Goal: Information Seeking & Learning: Learn about a topic

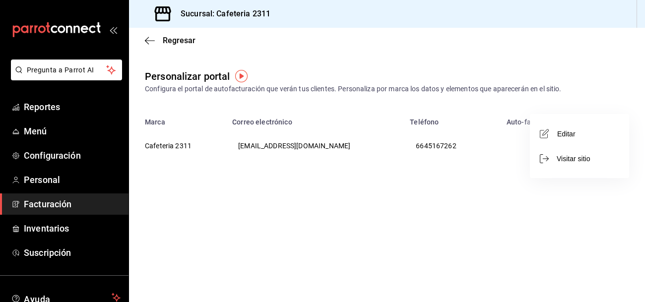
click at [39, 109] on div at bounding box center [322, 151] width 645 height 302
click at [42, 107] on span "Reportes" at bounding box center [72, 106] width 97 height 13
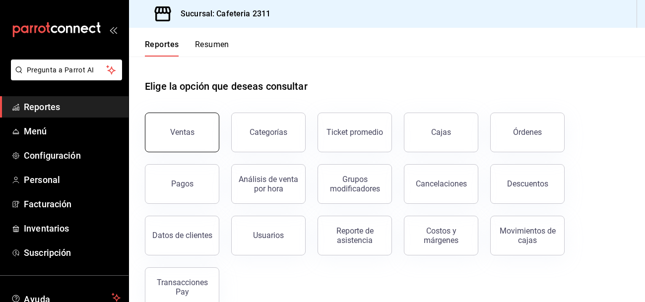
click at [169, 132] on button "Ventas" at bounding box center [182, 133] width 74 height 40
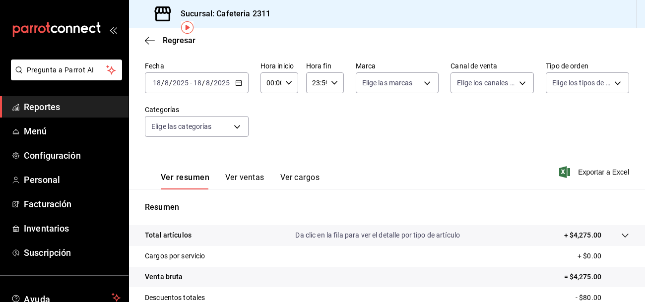
scroll to position [39, 0]
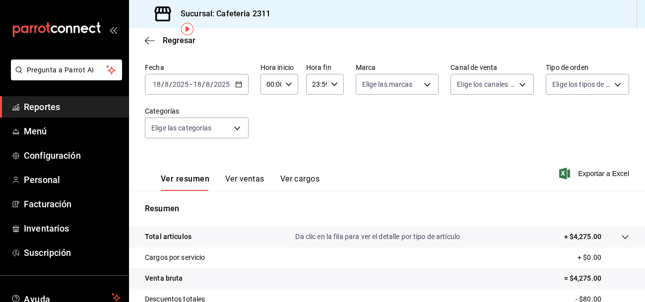
click at [335, 173] on div "Ver resumen Ver ventas Ver cargos Exportar a Excel" at bounding box center [387, 170] width 516 height 41
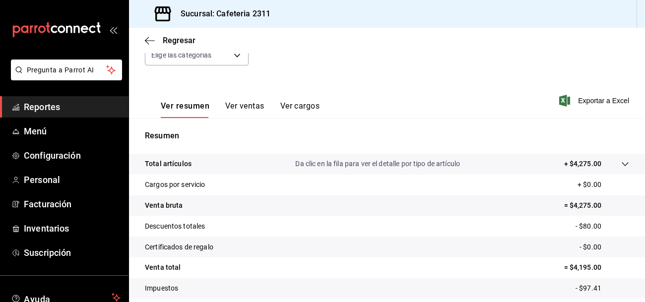
scroll to position [113, 0]
click at [246, 106] on button "Ver ventas" at bounding box center [244, 108] width 39 height 17
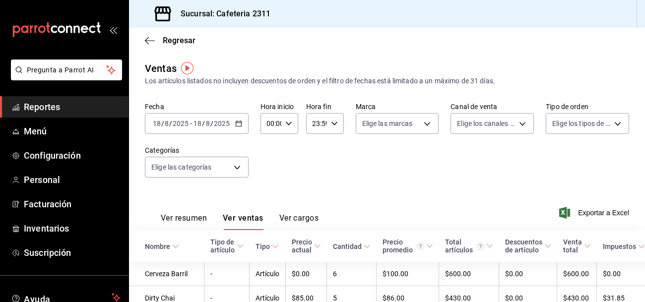
click at [336, 125] on icon "button" at bounding box center [334, 123] width 7 height 7
click at [332, 185] on div "02" at bounding box center [333, 197] width 19 height 24
click at [335, 147] on span "00" at bounding box center [333, 149] width 3 height 8
click at [321, 127] on div at bounding box center [322, 151] width 645 height 302
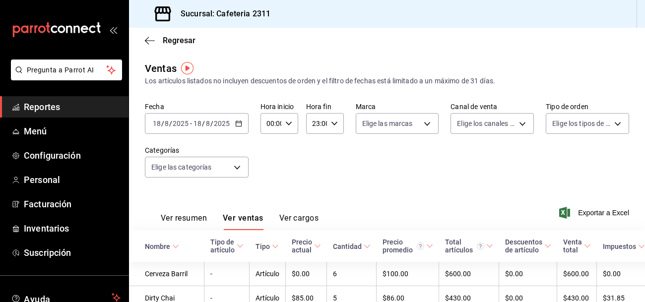
click at [315, 126] on input "23:00" at bounding box center [316, 124] width 21 height 20
click at [335, 149] on span "16" at bounding box center [333, 153] width 3 height 8
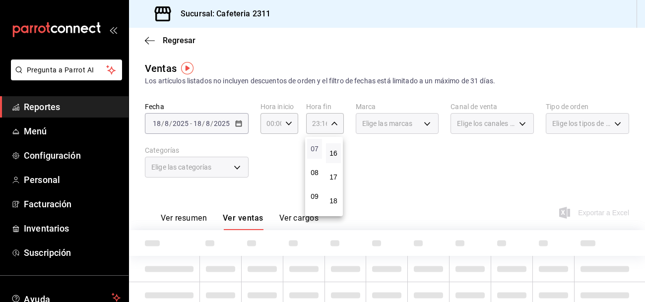
click at [316, 146] on span "07" at bounding box center [314, 149] width 3 height 8
click at [318, 165] on button "16" at bounding box center [314, 175] width 15 height 20
click at [334, 145] on span "00" at bounding box center [333, 147] width 3 height 8
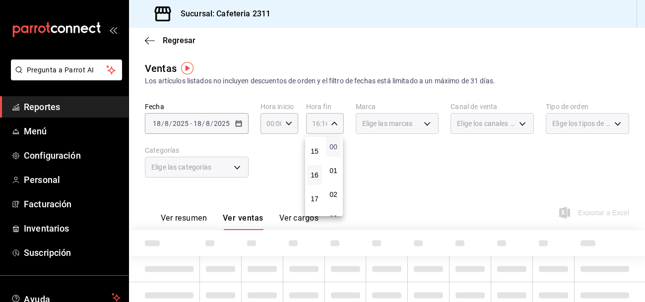
type input "16:00"
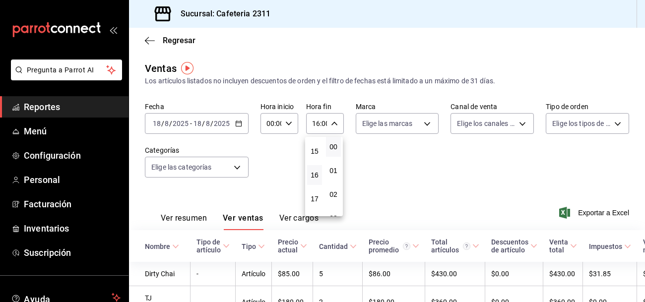
click at [446, 170] on div at bounding box center [322, 151] width 645 height 302
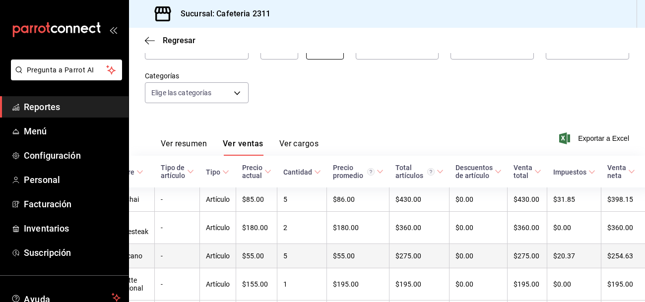
scroll to position [71, 0]
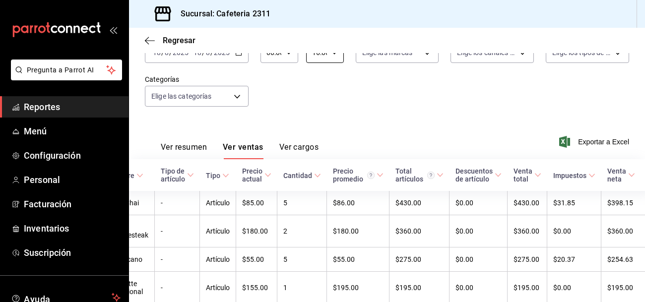
click at [303, 150] on button "Ver cargos" at bounding box center [299, 150] width 40 height 17
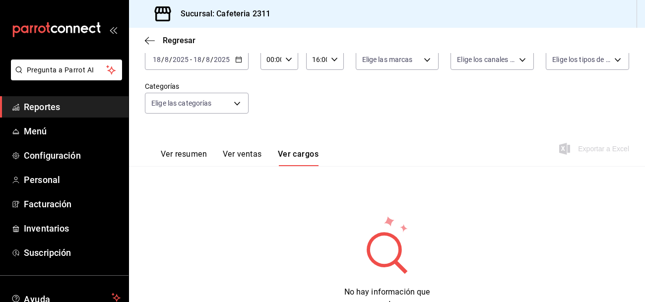
scroll to position [71, 0]
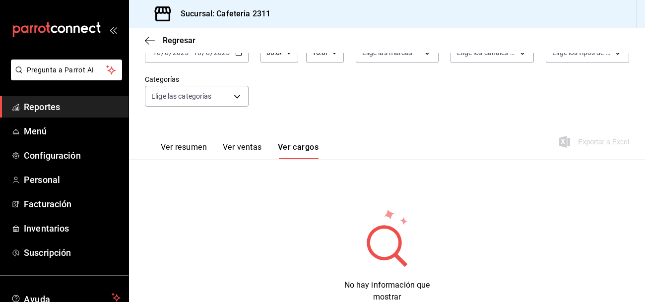
click at [178, 148] on button "Ver resumen" at bounding box center [184, 150] width 46 height 17
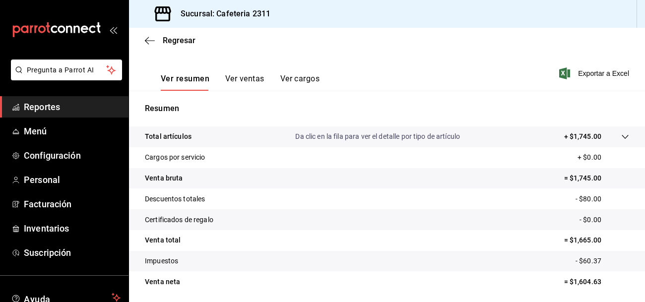
scroll to position [173, 0]
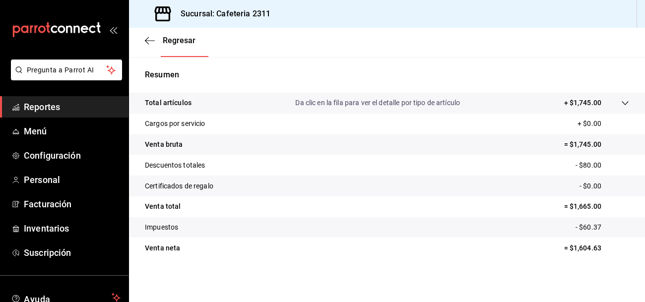
click at [625, 102] on icon at bounding box center [626, 103] width 8 height 8
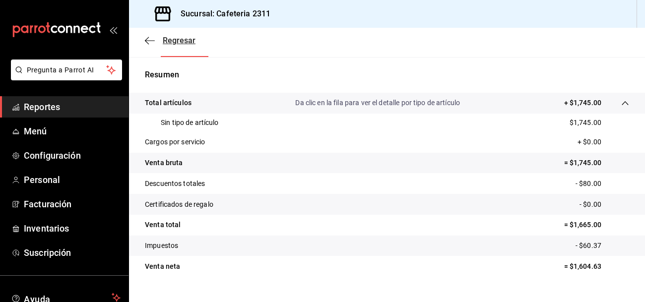
click at [181, 44] on span "Regresar" at bounding box center [179, 40] width 33 height 9
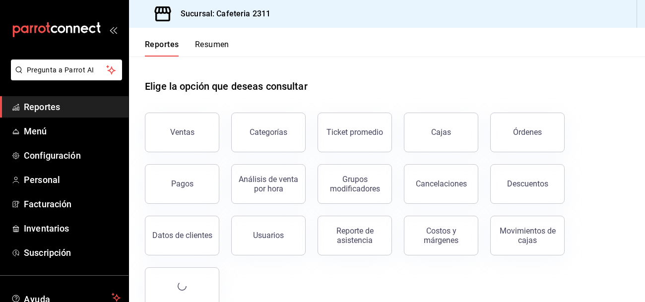
click at [84, 106] on span "Reportes" at bounding box center [72, 106] width 97 height 13
click at [415, 143] on button "Cajas" at bounding box center [441, 133] width 74 height 40
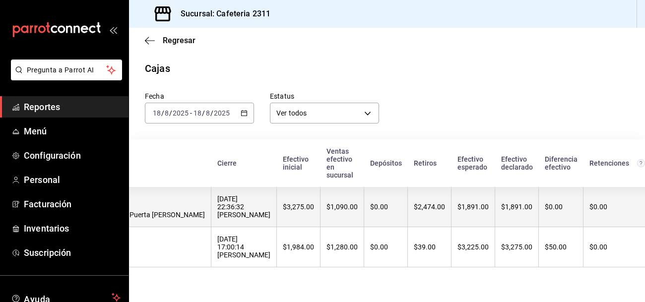
scroll to position [0, 112]
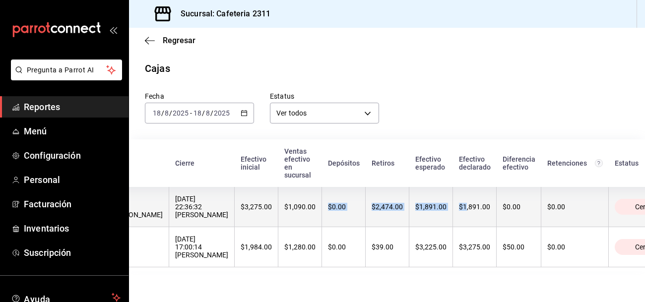
drag, startPoint x: 419, startPoint y: 218, endPoint x: 276, endPoint y: 227, distance: 143.7
click at [276, 227] on tr "[DATE] 17:02:14 [PERSON_NAME] Puerta [PERSON_NAME] [DATE] 22:36:32 [PERSON_NAME…" at bounding box center [357, 207] width 680 height 40
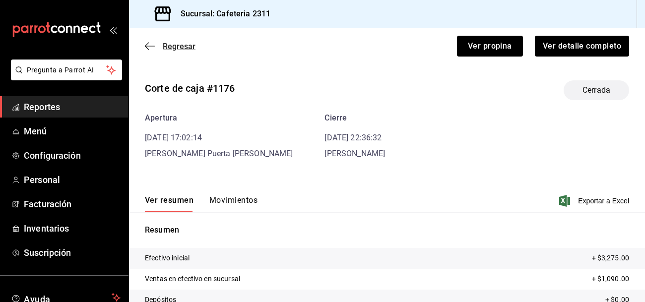
click at [180, 46] on span "Regresar" at bounding box center [179, 46] width 33 height 9
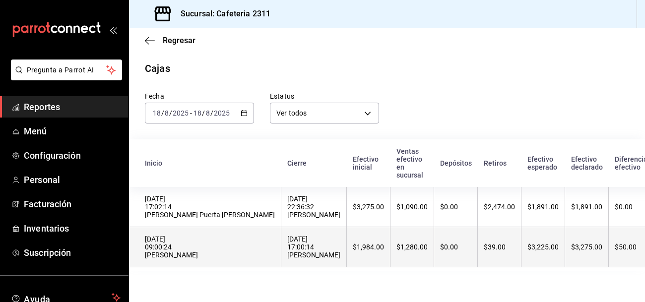
click at [522, 257] on th "$3,225.00" at bounding box center [544, 247] width 44 height 40
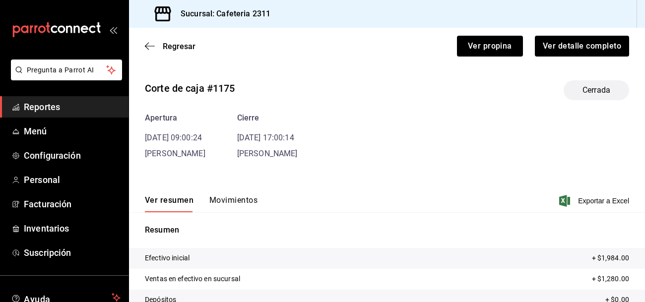
click at [504, 257] on tr "Efectivo inicial + $1,984.00" at bounding box center [387, 258] width 516 height 21
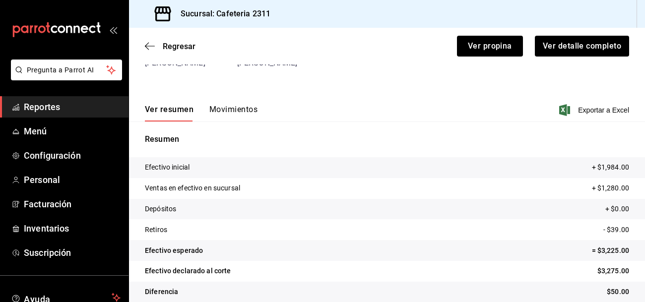
scroll to position [103, 0]
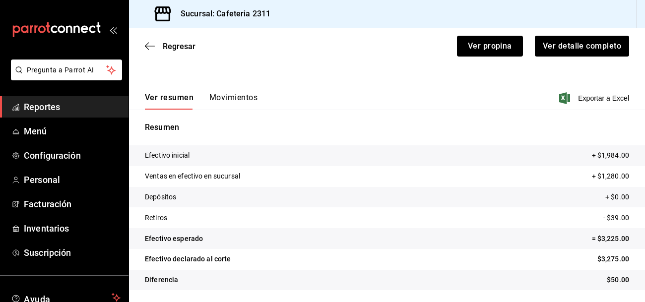
click at [229, 98] on button "Movimientos" at bounding box center [233, 101] width 48 height 17
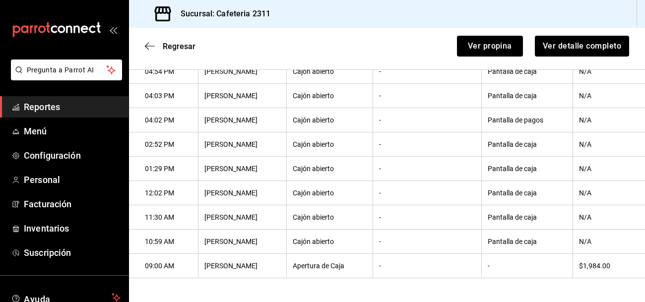
scroll to position [0, 0]
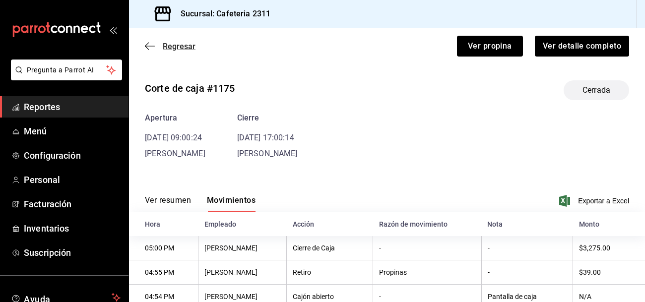
click at [180, 44] on span "Regresar" at bounding box center [179, 46] width 33 height 9
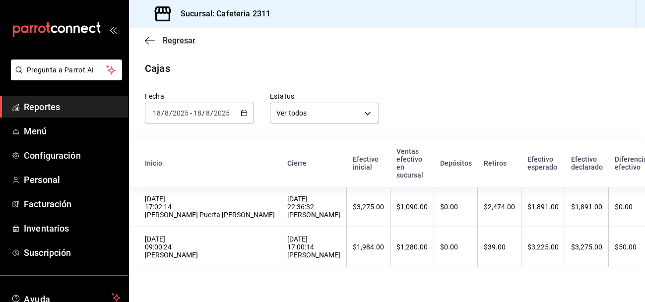
click at [184, 42] on span "Regresar" at bounding box center [179, 40] width 33 height 9
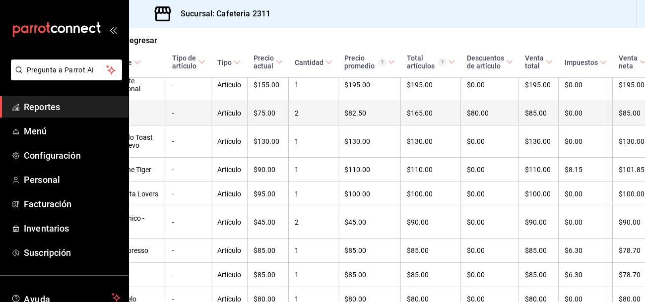
scroll to position [438, 38]
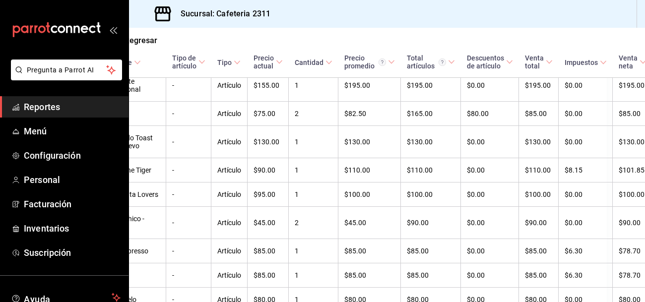
click at [506, 63] on icon at bounding box center [509, 62] width 7 height 7
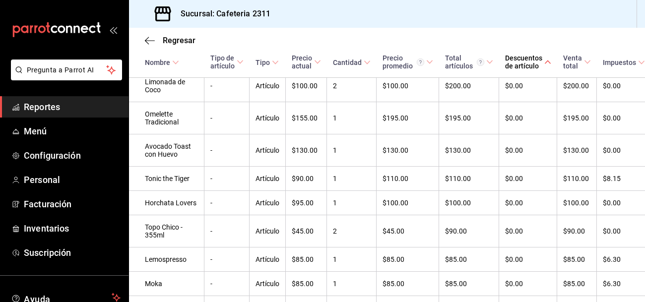
scroll to position [406, 0]
click at [535, 73] on th "Descuentos de artículo" at bounding box center [528, 53] width 58 height 50
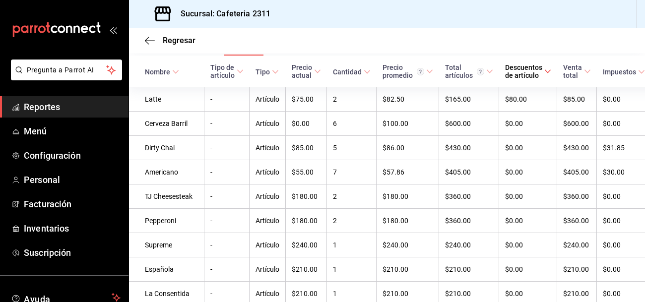
scroll to position [148, 0]
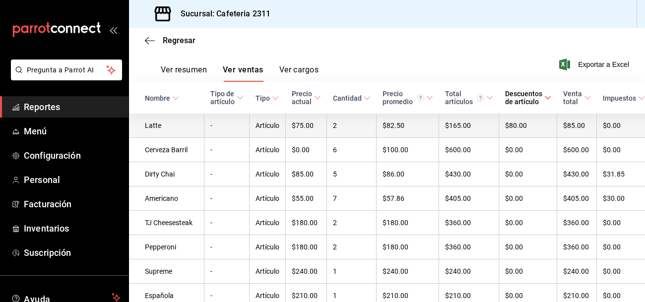
click at [509, 127] on td "$80.00" at bounding box center [528, 126] width 58 height 24
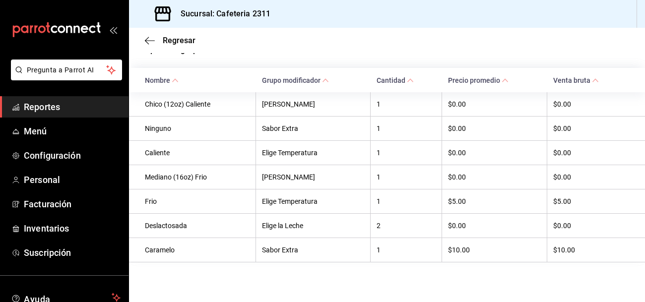
scroll to position [223, 0]
